Goal: Register for event/course

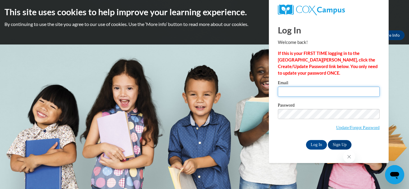
click at [288, 95] on input "Email" at bounding box center [329, 92] width 102 height 10
type input "dahall751@mail.jamessprunt.edu"
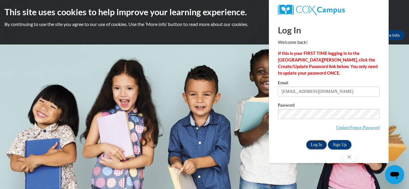
click at [320, 143] on input "Log In" at bounding box center [316, 145] width 21 height 10
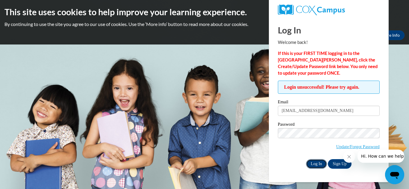
click at [320, 164] on input "Log In" at bounding box center [316, 164] width 21 height 10
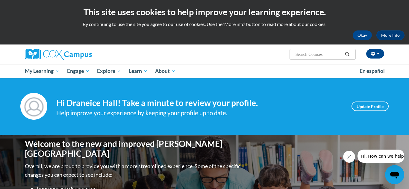
click at [324, 54] on input "Search..." at bounding box center [319, 54] width 48 height 7
type input "Early Literacy"
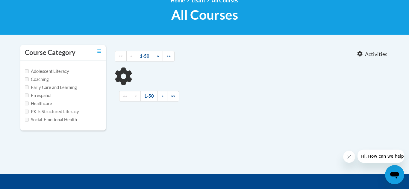
type input "Early Literacy"
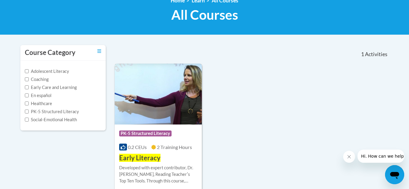
click at [170, 134] on span "PK-5 Structured Literacy" at bounding box center [145, 134] width 52 height 6
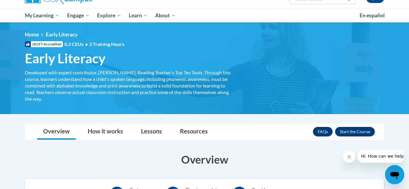
scroll to position [56, 0]
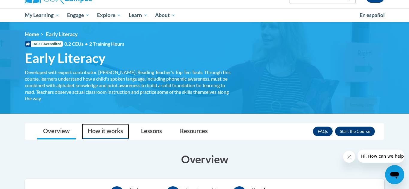
click at [110, 135] on link "How it works" at bounding box center [105, 132] width 47 height 16
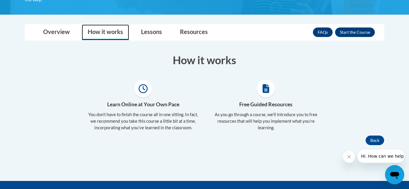
scroll to position [160, 0]
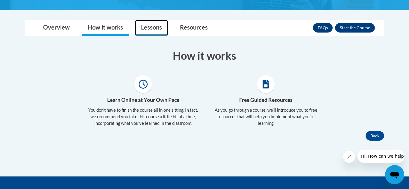
click at [160, 26] on link "Lessons" at bounding box center [151, 28] width 33 height 16
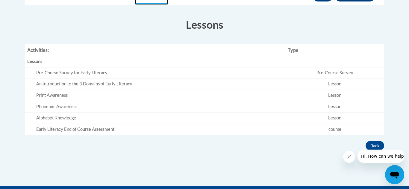
scroll to position [191, 0]
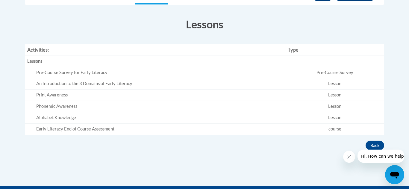
click at [113, 74] on div "Pre-Course Survey for Early Literacy" at bounding box center [159, 73] width 247 height 6
click at [104, 70] on div "Pre-Course Survey for Early Literacy" at bounding box center [159, 73] width 247 height 6
click at [86, 72] on div "Pre-Course Survey for Early Literacy" at bounding box center [159, 73] width 247 height 6
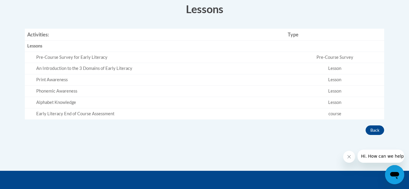
scroll to position [205, 0]
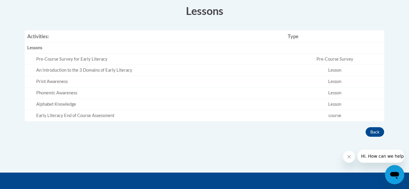
click at [343, 59] on td "Pre-Course Survey" at bounding box center [334, 59] width 99 height 11
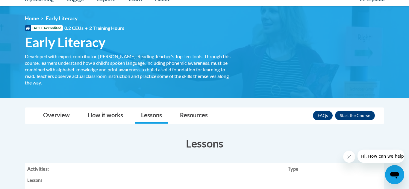
scroll to position [72, 0]
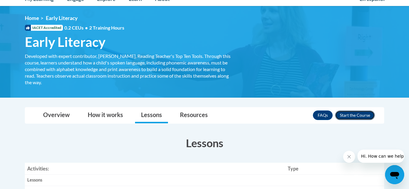
click at [353, 113] on button "Enroll" at bounding box center [355, 116] width 40 height 10
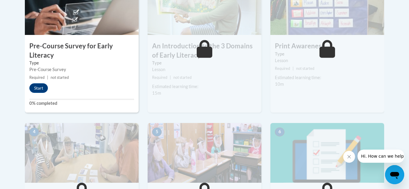
scroll to position [228, 0]
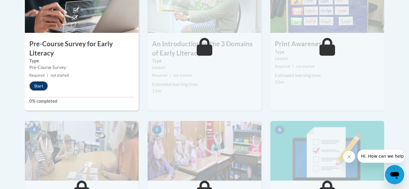
click at [42, 86] on button "Start" at bounding box center [38, 86] width 19 height 10
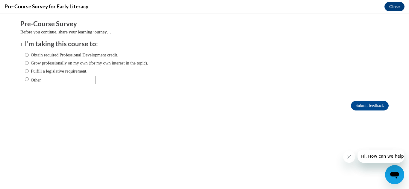
scroll to position [0, 0]
click at [29, 53] on label "Obtain required Professional Development credit." at bounding box center [71, 55] width 93 height 7
click at [29, 53] on input "Obtain required Professional Development credit." at bounding box center [27, 55] width 4 height 7
radio input "true"
click at [363, 107] on input "Submit feedback" at bounding box center [370, 106] width 38 height 10
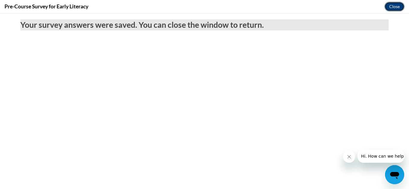
click at [397, 8] on button "Close" at bounding box center [394, 7] width 20 height 10
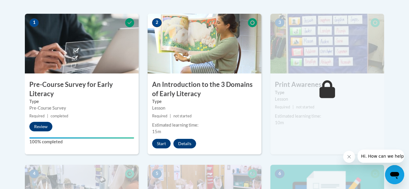
scroll to position [188, 0]
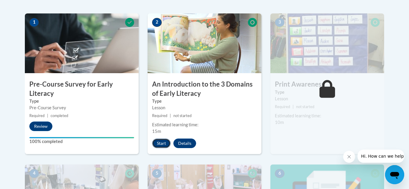
click at [162, 143] on button "Start" at bounding box center [161, 144] width 19 height 10
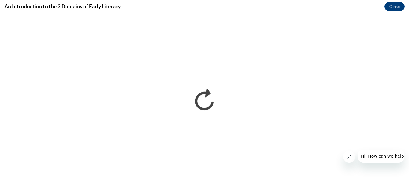
scroll to position [0, 0]
click at [349, 156] on icon "Close message from company" at bounding box center [349, 157] width 5 height 5
